Goal: Transaction & Acquisition: Purchase product/service

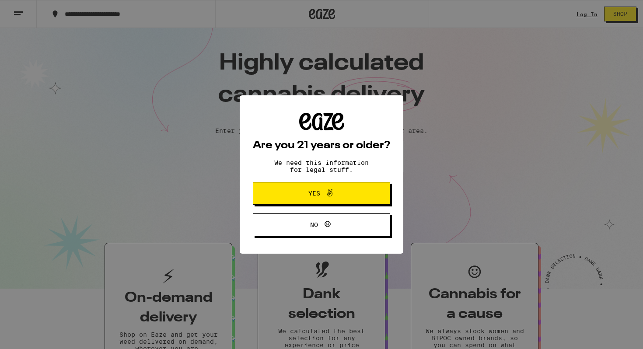
click at [307, 157] on div "Are you 21 years or older? We need this information for legal stuff. Yes No" at bounding box center [321, 174] width 643 height 349
click at [313, 186] on button "Yes" at bounding box center [321, 193] width 137 height 23
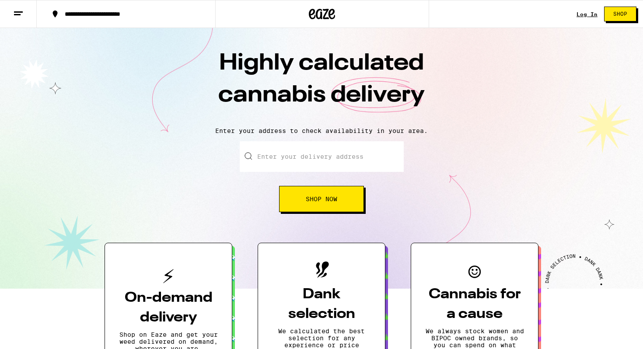
click at [304, 145] on input "Enter your delivery address" at bounding box center [322, 156] width 164 height 31
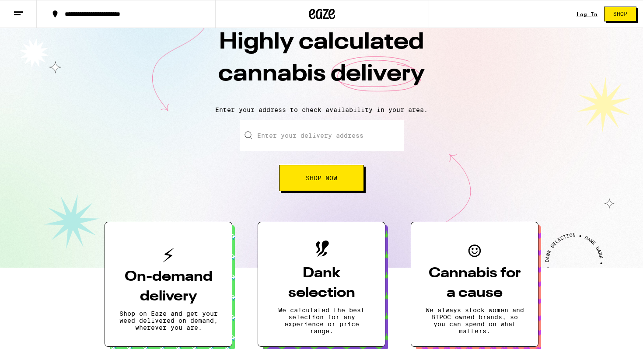
scroll to position [21, 0]
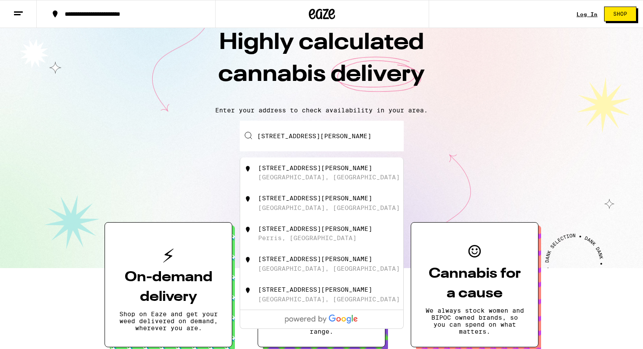
click at [330, 170] on div "[STREET_ADDRESS][PERSON_NAME]" at bounding box center [336, 172] width 156 height 17
type input "[STREET_ADDRESS][PERSON_NAME]"
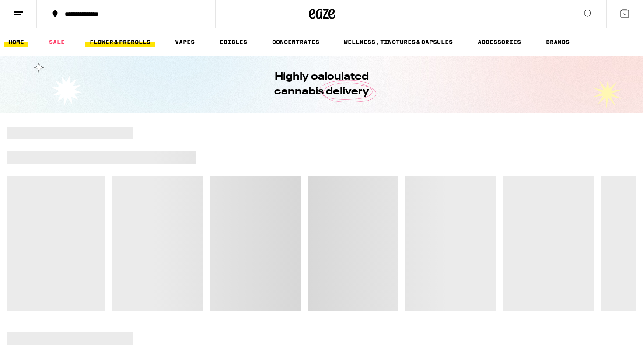
click at [121, 41] on link "FLOWER & PREROLLS" at bounding box center [120, 42] width 70 height 10
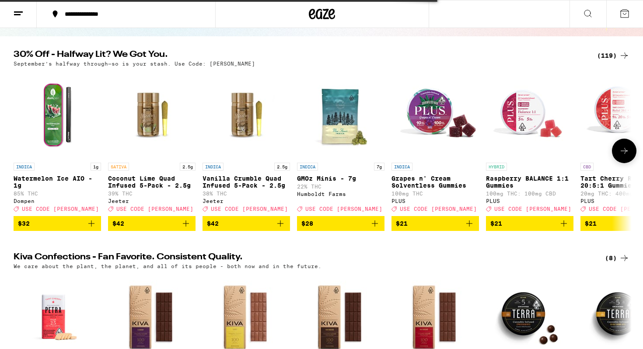
scroll to position [82, 0]
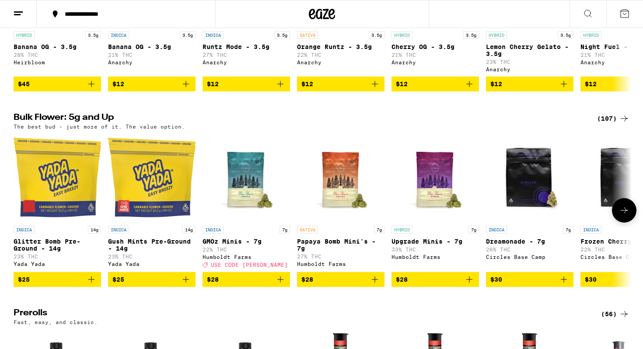
scroll to position [202, 0]
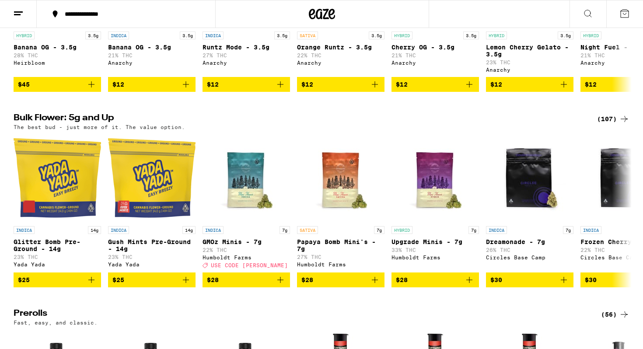
click at [607, 122] on div "(107)" at bounding box center [613, 119] width 32 height 10
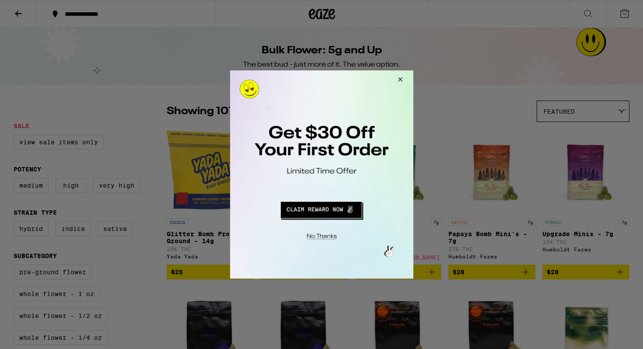
click at [337, 210] on button "Redirect to URL" at bounding box center [320, 208] width 152 height 21
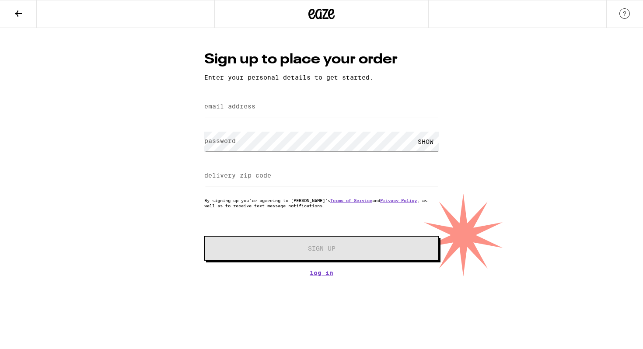
click at [240, 109] on label "email address" at bounding box center [229, 106] width 51 height 7
type input "[PERSON_NAME][EMAIL_ADDRESS][DOMAIN_NAME]"
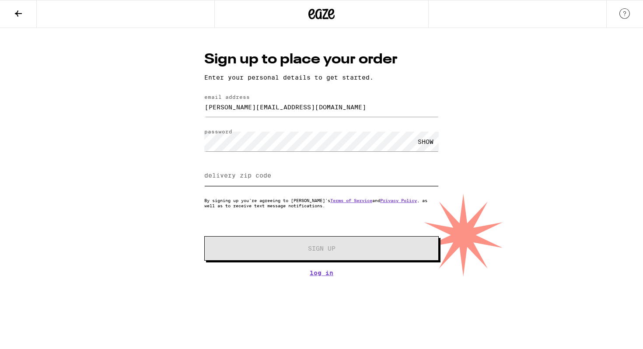
click at [255, 181] on input "delivery zip code" at bounding box center [321, 176] width 234 height 20
type input "94303"
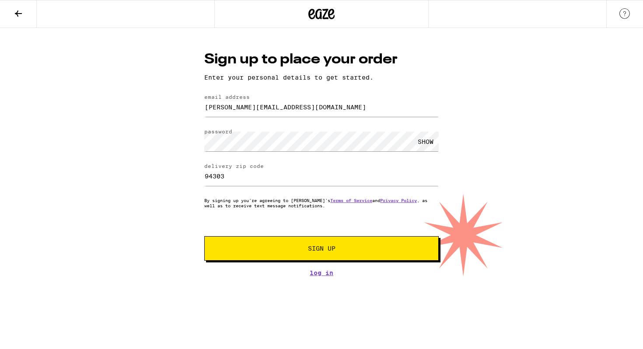
click at [284, 251] on span "Sign Up" at bounding box center [321, 248] width 174 height 6
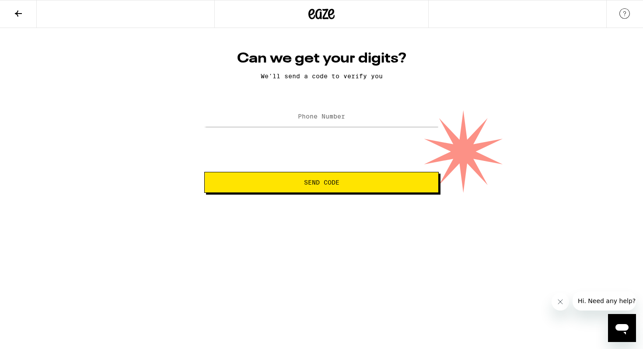
click at [345, 115] on label "Phone Number" at bounding box center [321, 116] width 47 height 7
click at [334, 119] on label "Phone Number" at bounding box center [321, 116] width 47 height 7
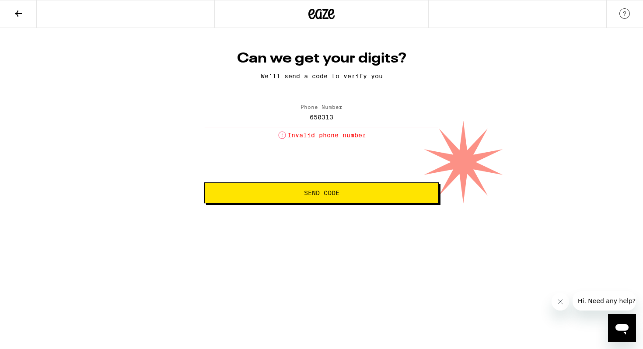
type input "[PHONE_NUMBER]"
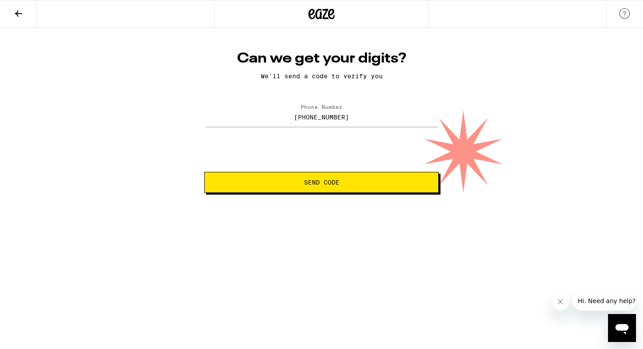
click at [305, 188] on button "Send Code" at bounding box center [321, 182] width 234 height 21
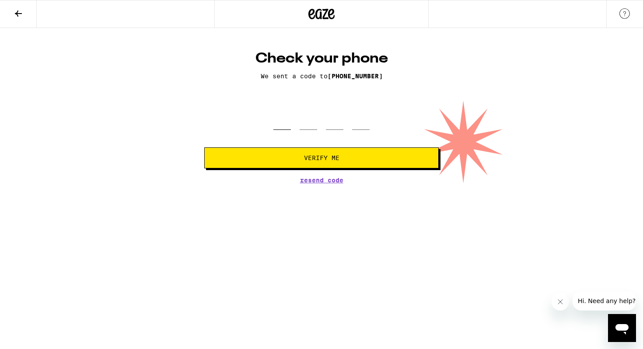
click at [282, 129] on input "tel" at bounding box center [281, 117] width 17 height 26
type input "0"
type input "7"
type input "5"
type input "9"
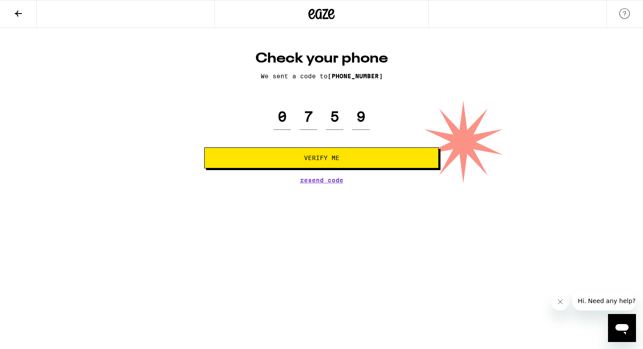
click at [259, 153] on button "Verify Me" at bounding box center [321, 157] width 234 height 21
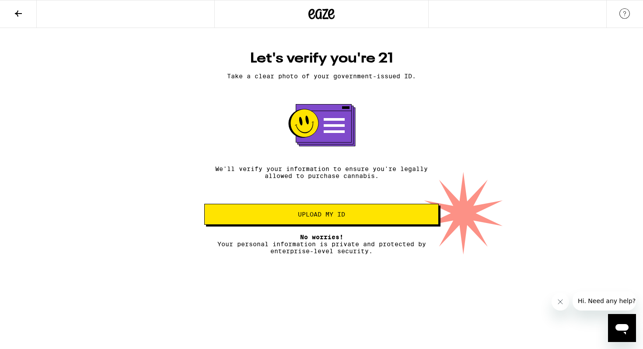
click at [348, 211] on button "Upload my ID" at bounding box center [321, 214] width 234 height 21
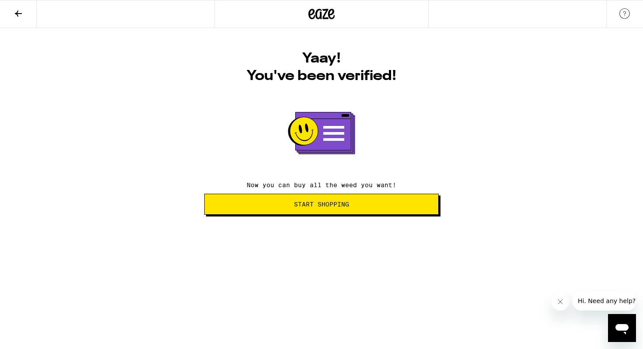
click at [337, 203] on span "Start Shopping" at bounding box center [321, 204] width 55 height 6
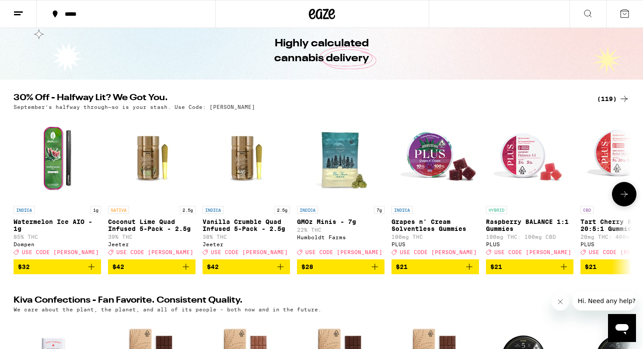
scroll to position [22, 0]
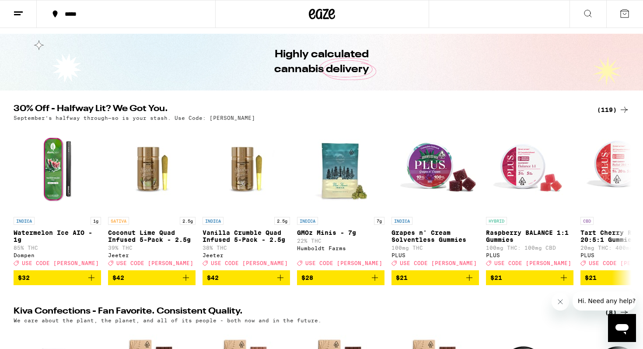
click at [612, 113] on div "(119)" at bounding box center [613, 109] width 32 height 10
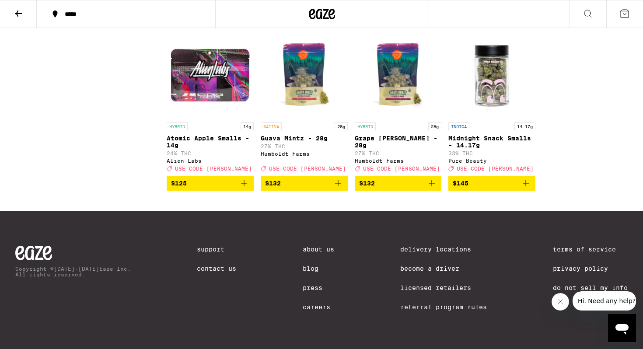
scroll to position [4073, 0]
click at [394, 135] on p "Grape [PERSON_NAME] - 28g" at bounding box center [398, 142] width 87 height 14
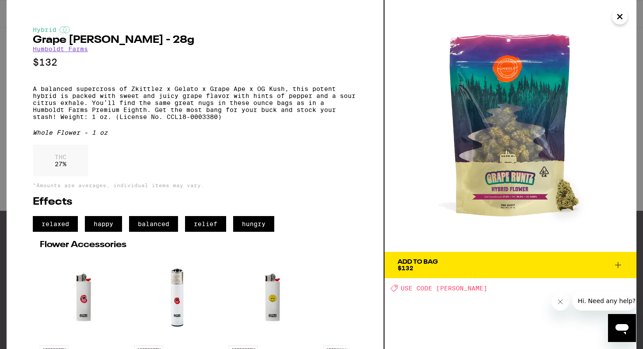
scroll to position [67, 0]
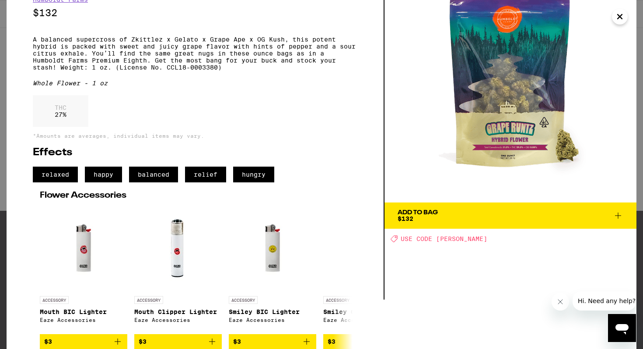
click at [428, 235] on span "USE CODE [PERSON_NAME]" at bounding box center [443, 238] width 87 height 7
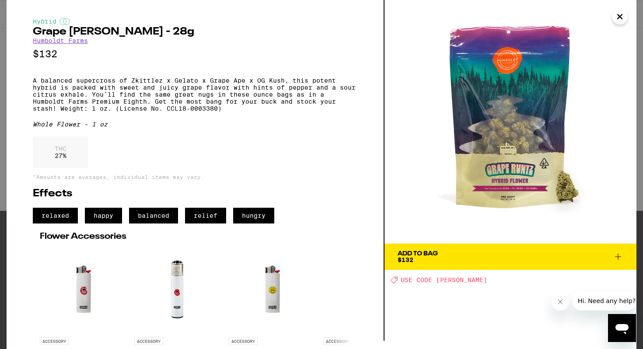
scroll to position [0, 0]
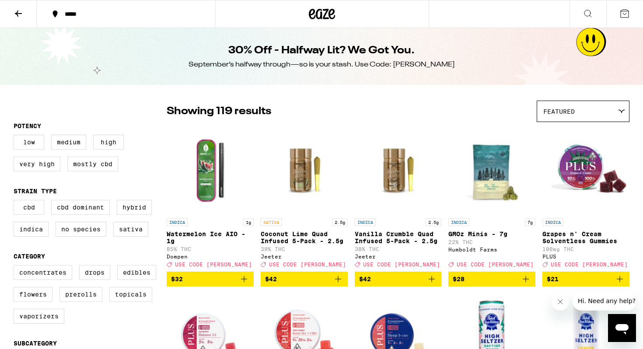
click at [579, 102] on div "Featured" at bounding box center [583, 111] width 92 height 21
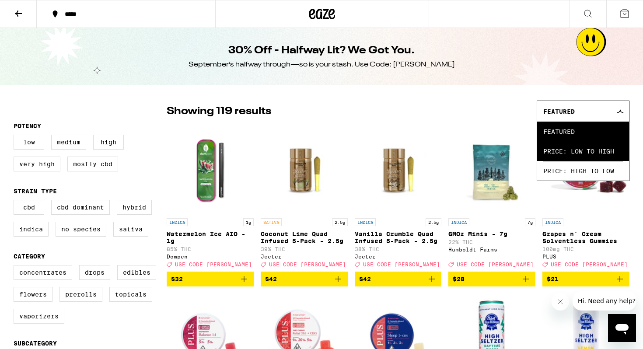
click at [579, 155] on span "Price: Low to High" at bounding box center [583, 151] width 80 height 20
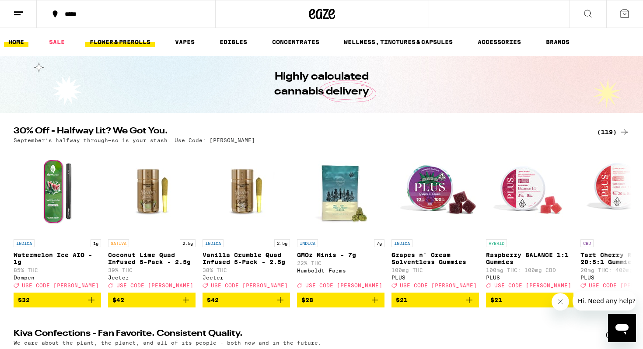
click at [120, 37] on link "FLOWER & PREROLLS" at bounding box center [120, 42] width 70 height 10
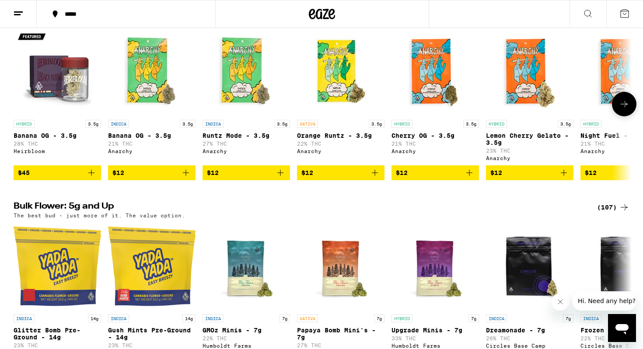
scroll to position [104, 0]
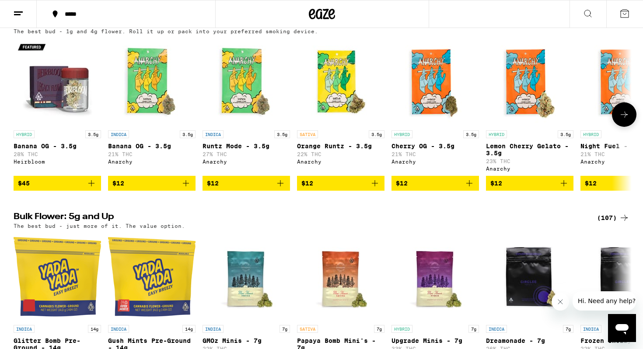
click at [622, 116] on icon at bounding box center [624, 114] width 10 height 10
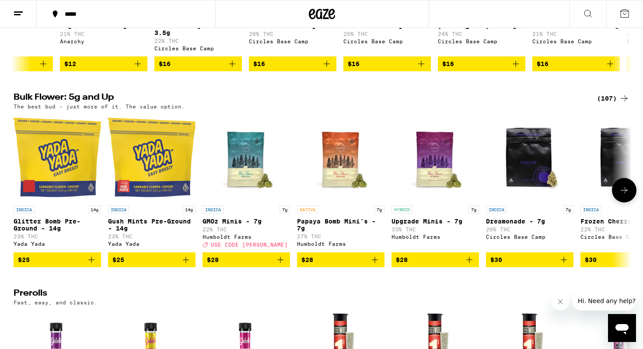
scroll to position [214, 0]
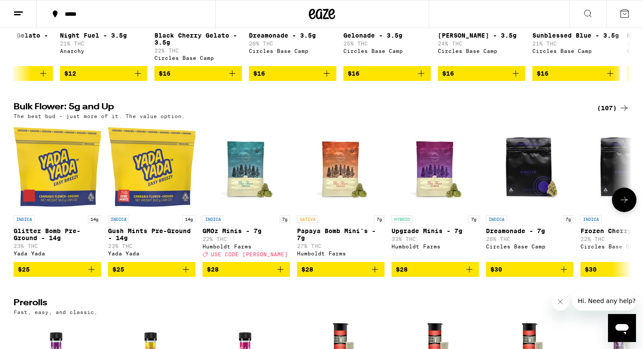
click at [244, 234] on p "GMOz Minis - 7g" at bounding box center [245, 230] width 87 height 7
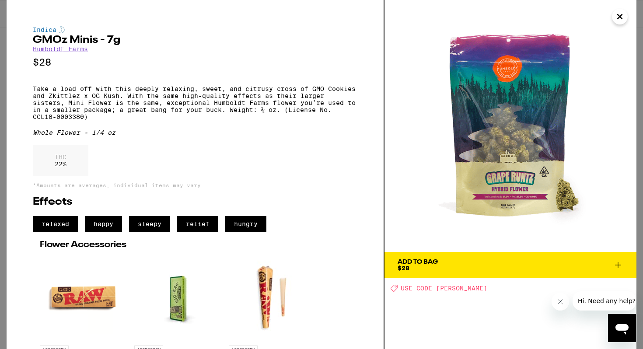
click at [458, 265] on span "Add To Bag $28" at bounding box center [510, 265] width 226 height 12
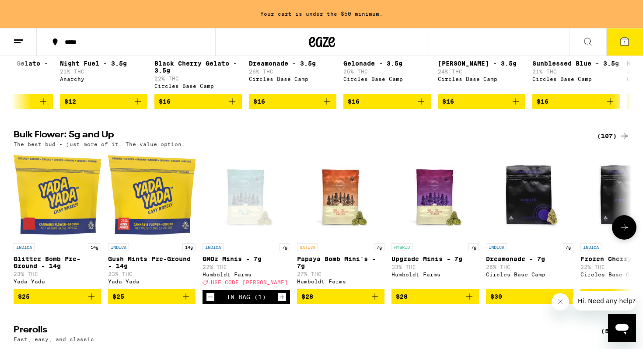
scroll to position [242, 0]
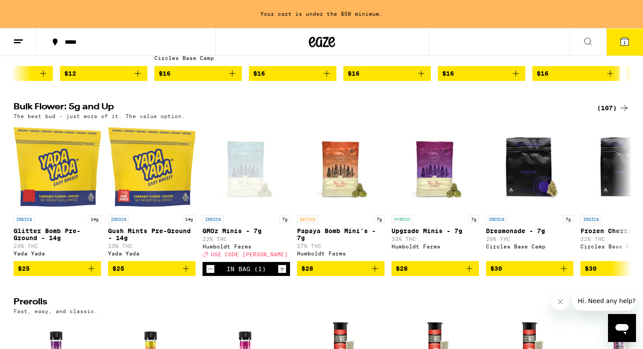
click at [627, 45] on icon at bounding box center [624, 42] width 8 height 8
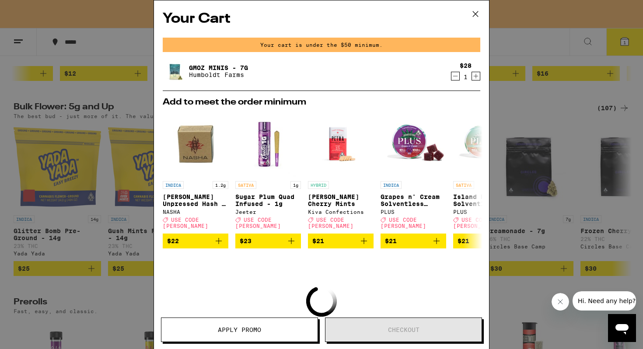
click at [258, 331] on span "Apply Promo" at bounding box center [239, 330] width 43 height 6
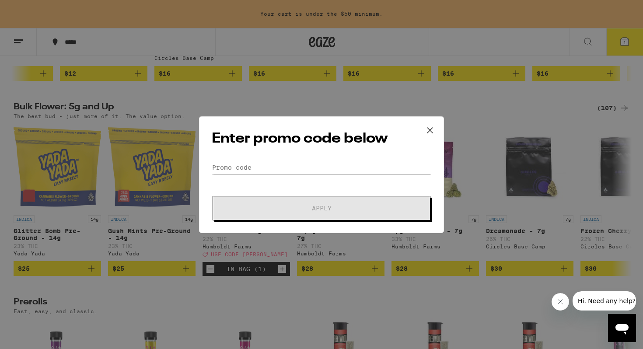
click at [263, 160] on div "Enter promo code below Promo Code Apply" at bounding box center [321, 174] width 245 height 117
click at [247, 172] on input "Promo Code" at bounding box center [321, 167] width 219 height 13
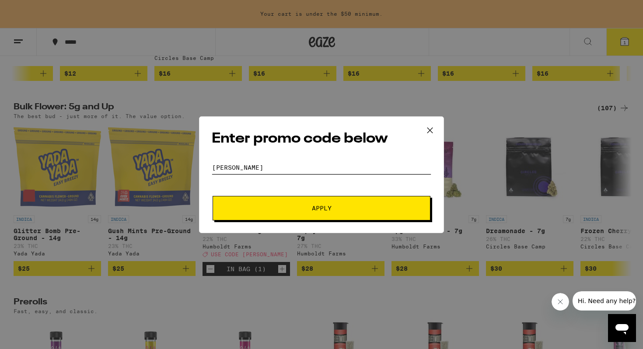
type input "LITTy"
click at [277, 203] on button "Apply" at bounding box center [321, 208] width 218 height 24
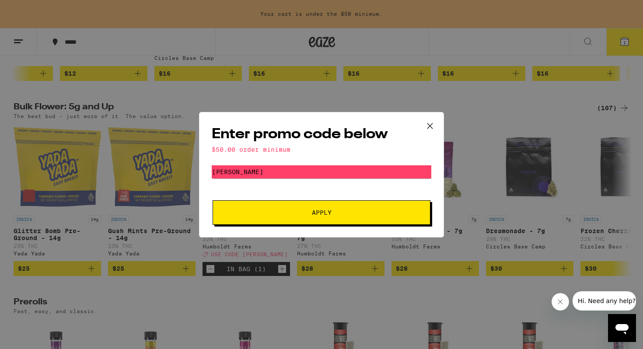
click at [432, 128] on icon at bounding box center [429, 125] width 5 height 5
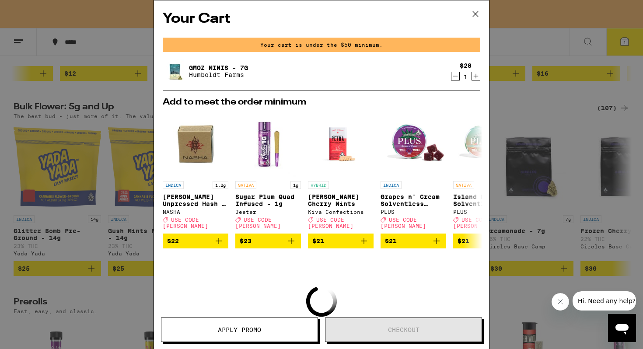
click at [482, 8] on button at bounding box center [475, 14] width 27 height 28
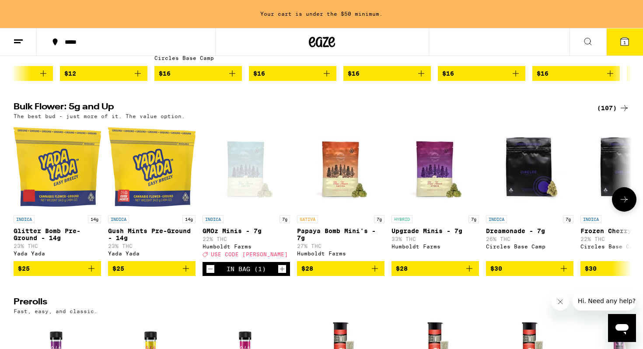
click at [205, 276] on div "In Bag (1)" at bounding box center [245, 269] width 87 height 14
click at [212, 274] on icon "Decrement" at bounding box center [210, 269] width 8 height 10
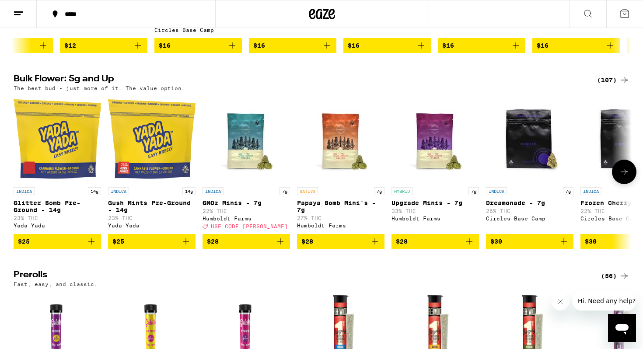
scroll to position [214, 0]
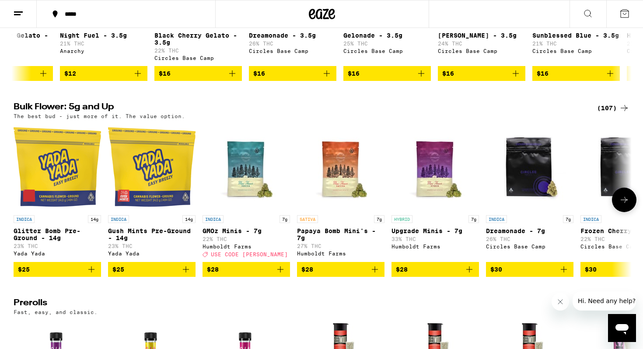
click at [618, 207] on button at bounding box center [624, 200] width 24 height 24
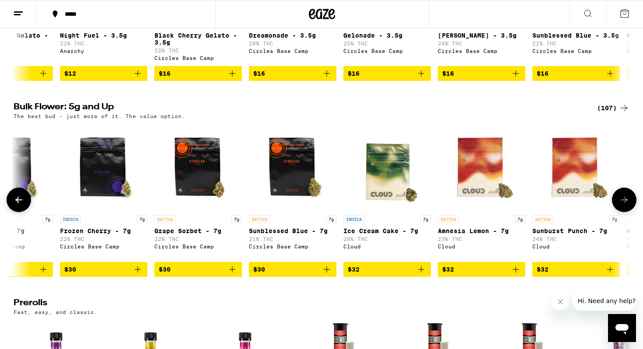
click at [618, 207] on button at bounding box center [624, 200] width 24 height 24
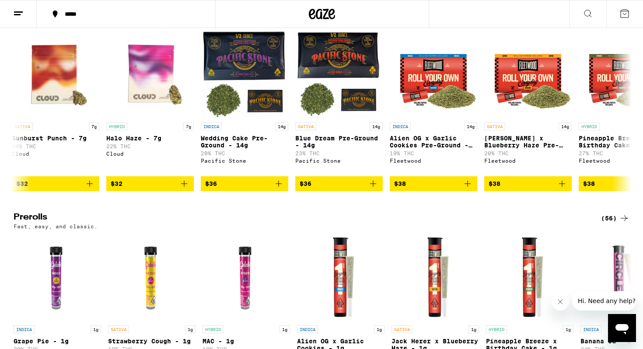
scroll to position [304, 0]
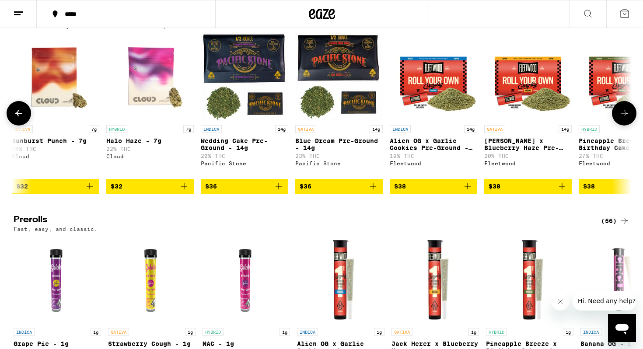
click at [621, 118] on icon at bounding box center [624, 113] width 10 height 10
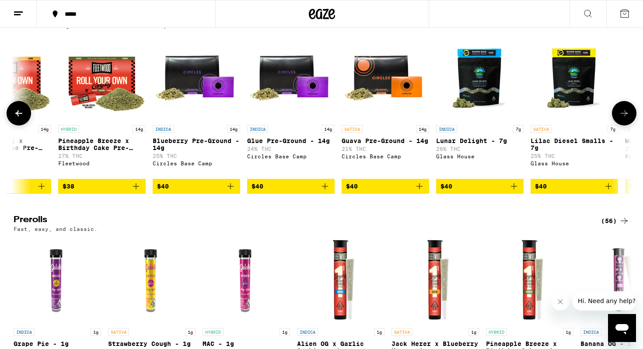
click at [621, 118] on icon at bounding box center [624, 113] width 10 height 10
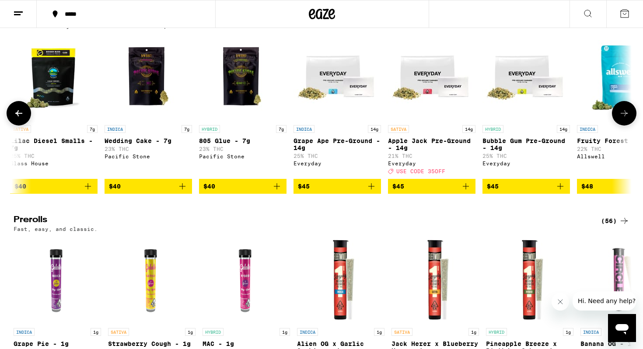
click at [621, 118] on icon at bounding box center [624, 113] width 10 height 10
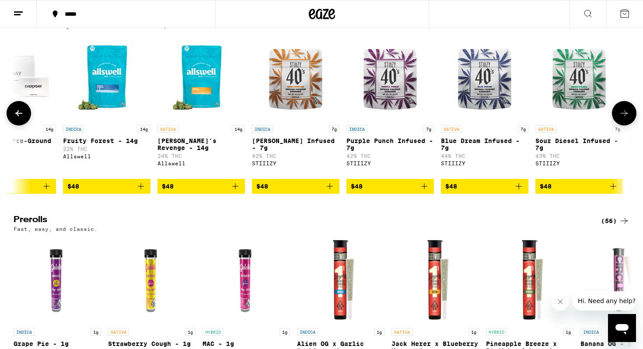
scroll to position [0, 2601]
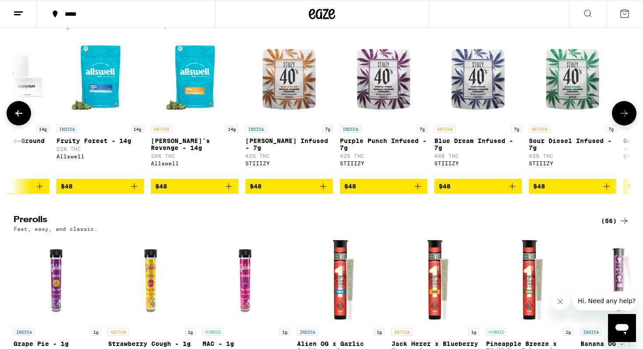
click at [621, 118] on icon at bounding box center [624, 113] width 10 height 10
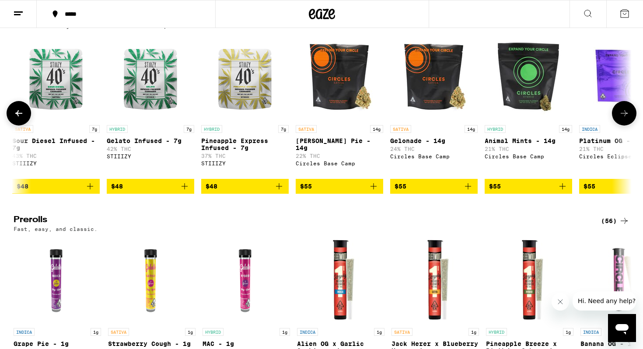
scroll to position [0, 3121]
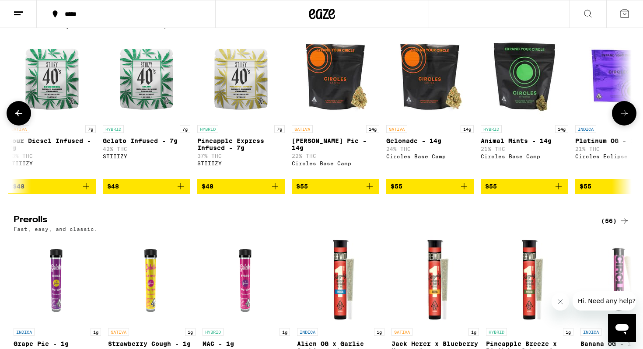
click at [413, 144] on p "Gelonade - 14g" at bounding box center [429, 140] width 87 height 7
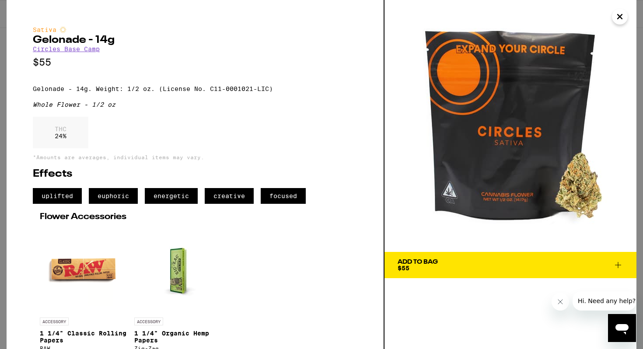
click at [433, 263] on div "Add To Bag" at bounding box center [417, 262] width 40 height 6
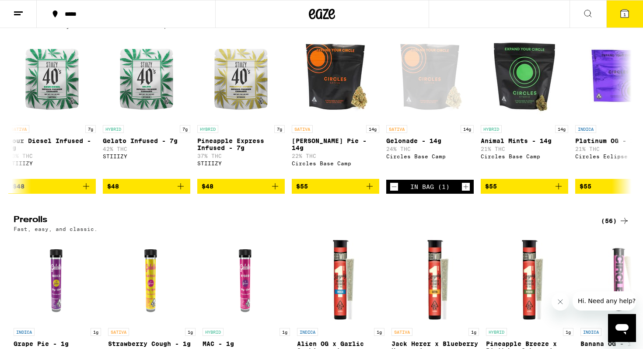
click at [625, 16] on span "1" at bounding box center [624, 14] width 3 height 5
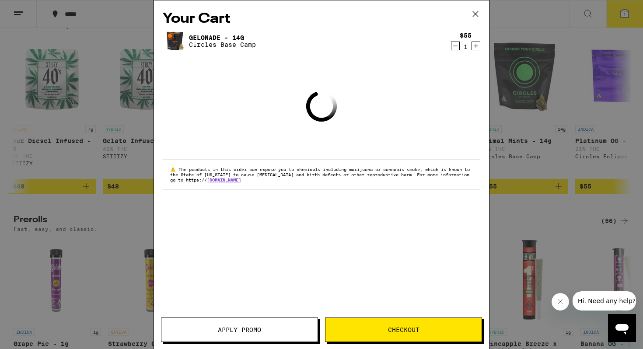
click at [239, 332] on span "Apply Promo" at bounding box center [239, 330] width 43 height 6
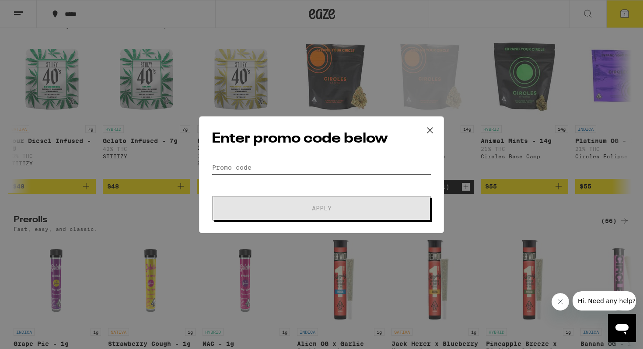
click at [253, 173] on input "Promo Code" at bounding box center [321, 167] width 219 height 13
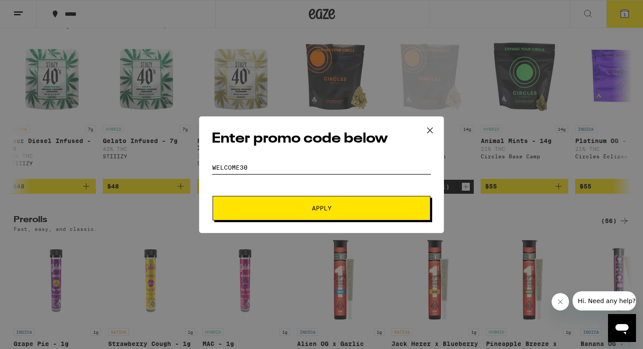
type input "WELCOME30"
click at [240, 209] on button "Apply" at bounding box center [321, 208] width 218 height 24
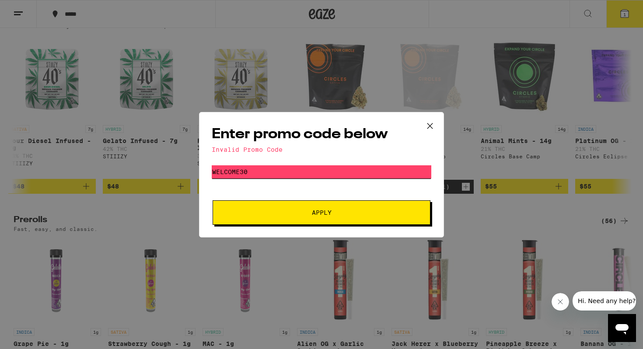
click at [264, 172] on input "WELCOME30" at bounding box center [321, 171] width 219 height 13
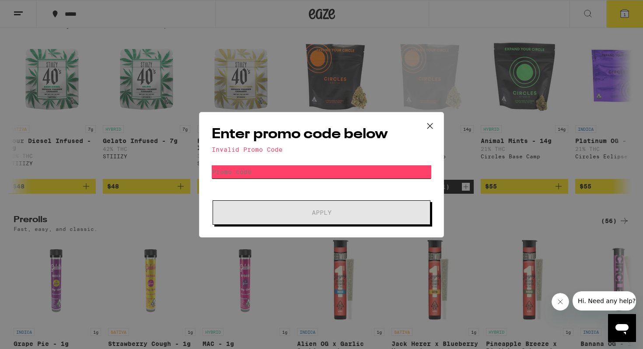
click at [257, 172] on input "Promo Code" at bounding box center [321, 171] width 219 height 13
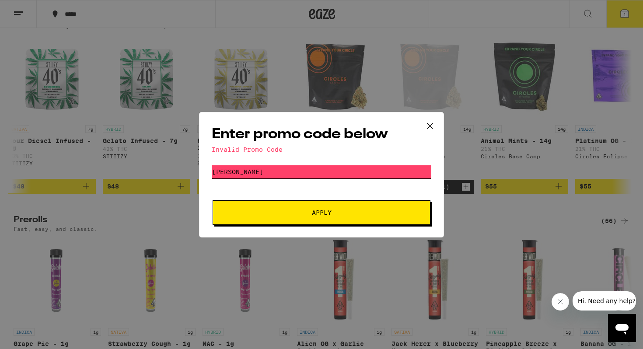
type input "LITTY"
click at [262, 209] on button "Apply" at bounding box center [321, 212] width 218 height 24
click at [430, 124] on icon at bounding box center [429, 125] width 13 height 13
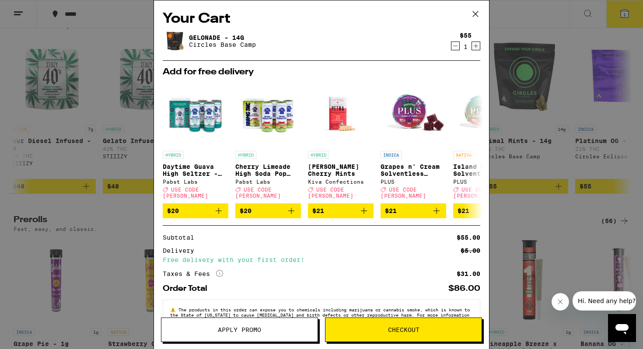
click at [252, 332] on span "Apply Promo" at bounding box center [239, 330] width 43 height 6
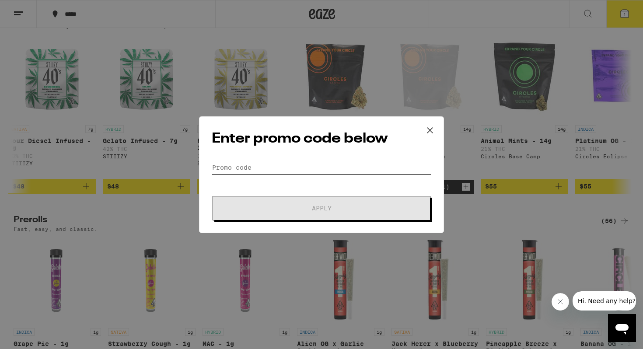
click at [258, 170] on input "Promo Code" at bounding box center [321, 167] width 219 height 13
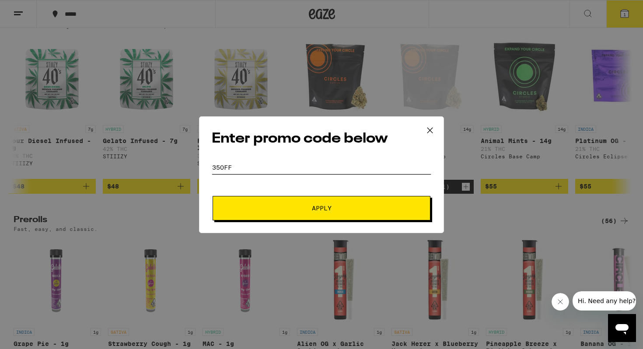
type input "35OFF"
click at [279, 217] on button "Apply" at bounding box center [321, 208] width 218 height 24
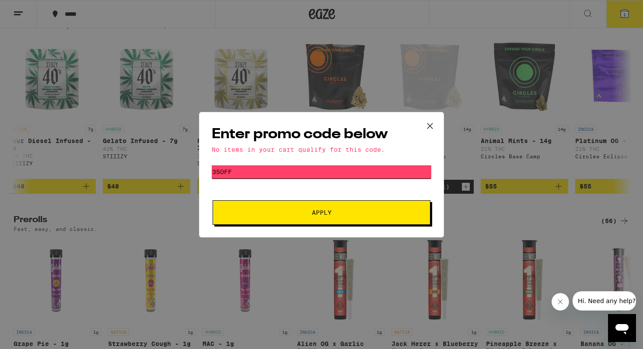
click at [262, 169] on input "35OFF" at bounding box center [321, 171] width 219 height 13
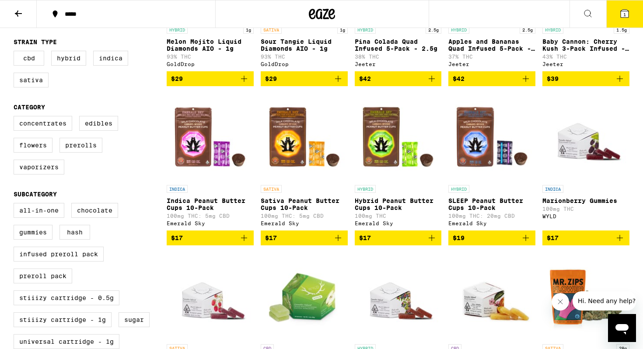
scroll to position [189, 0]
